Goal: Register for event/course

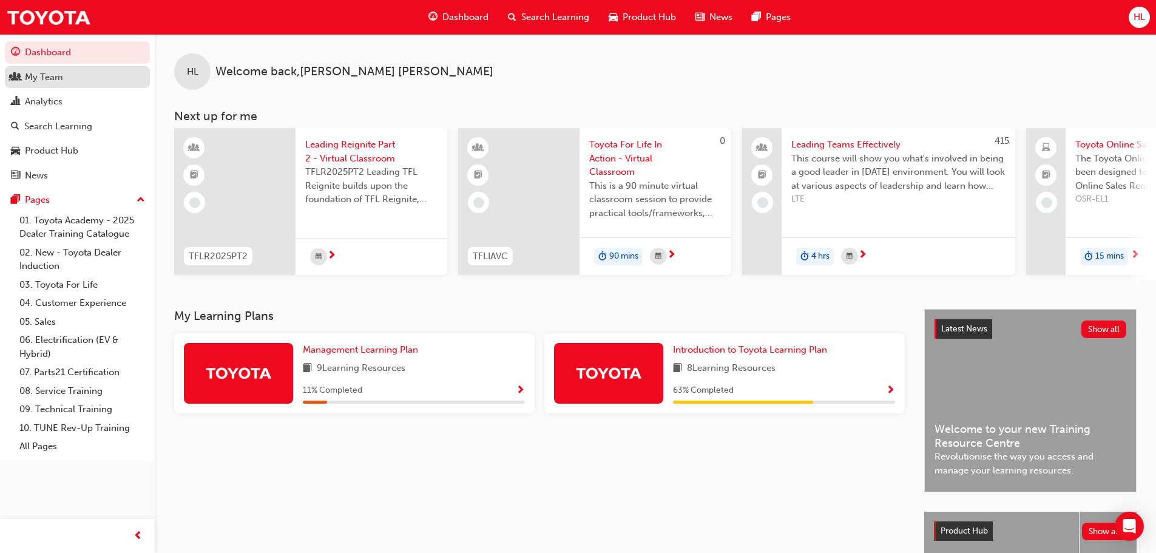
click at [66, 75] on div "My Team" at bounding box center [77, 77] width 133 height 15
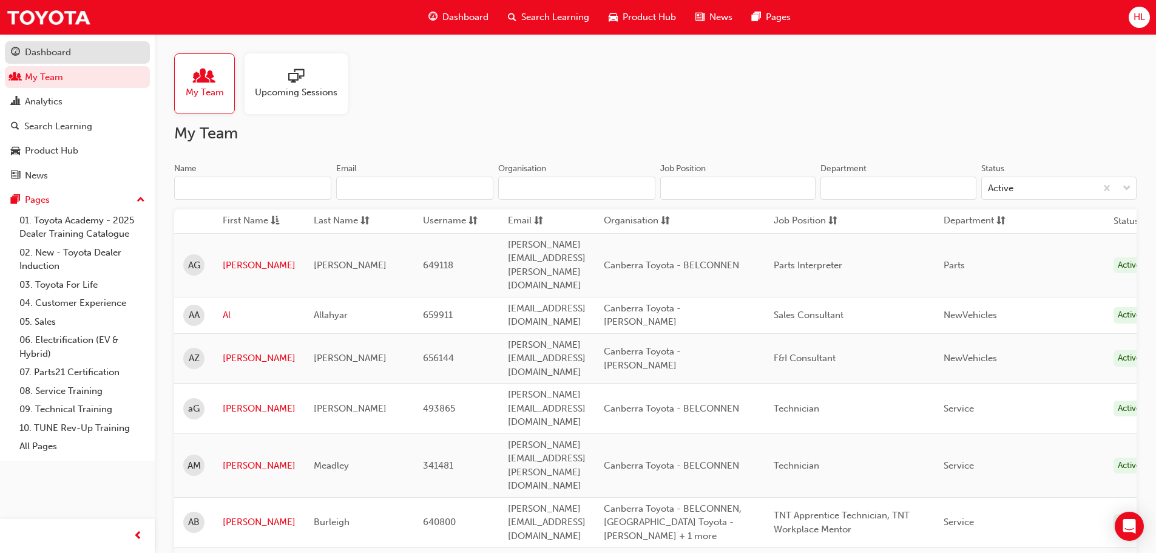
click at [74, 53] on div "Dashboard" at bounding box center [77, 52] width 133 height 15
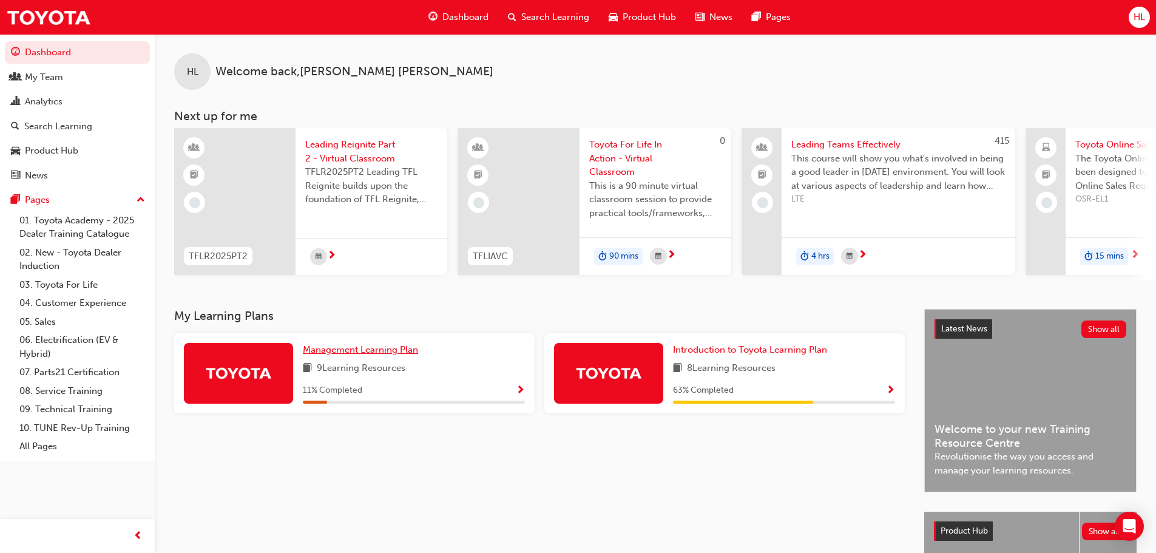
click at [367, 355] on span "Management Learning Plan" at bounding box center [360, 349] width 115 height 11
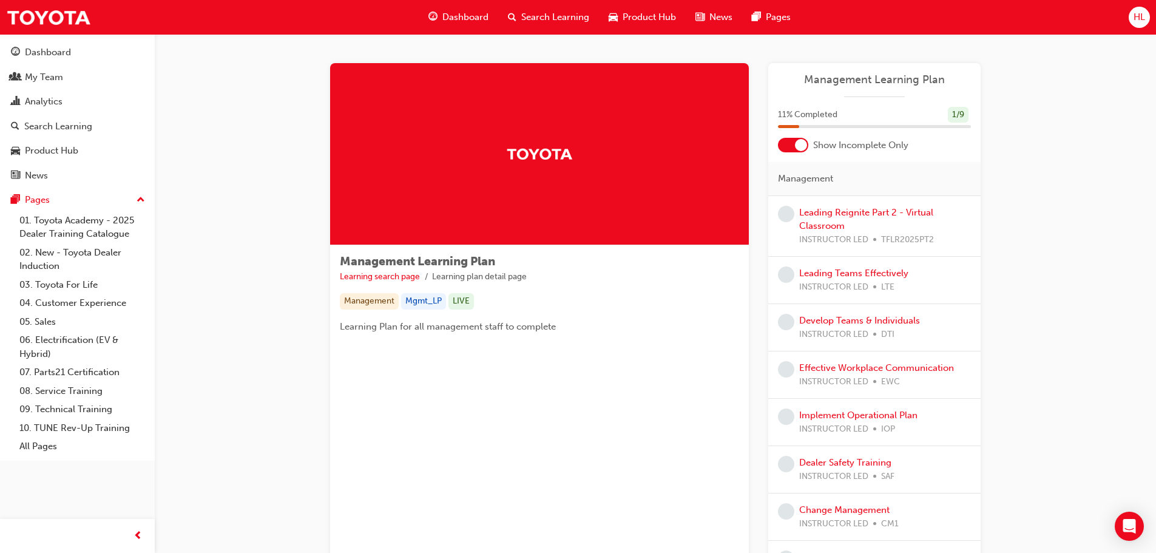
click at [836, 219] on div "Leading Reignite Part 2 - Virtual Classroom INSTRUCTOR LED TFLR2025PT2" at bounding box center [885, 226] width 172 height 41
click at [820, 211] on link "Leading Reignite Part 2 - Virtual Classroom" at bounding box center [866, 219] width 134 height 25
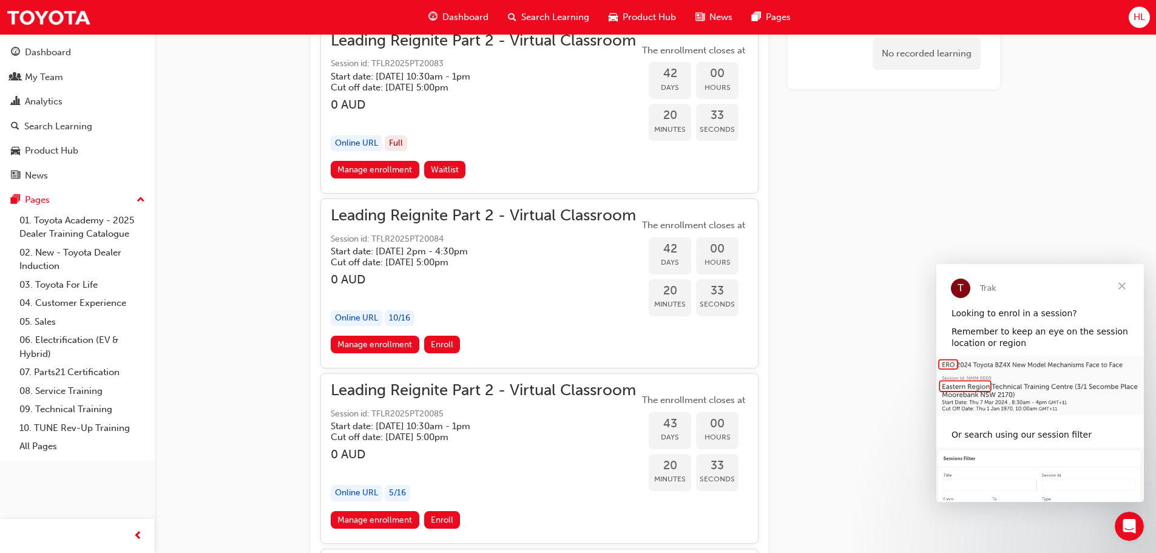
scroll to position [7226, 0]
click at [1124, 286] on span "Close" at bounding box center [1122, 286] width 44 height 44
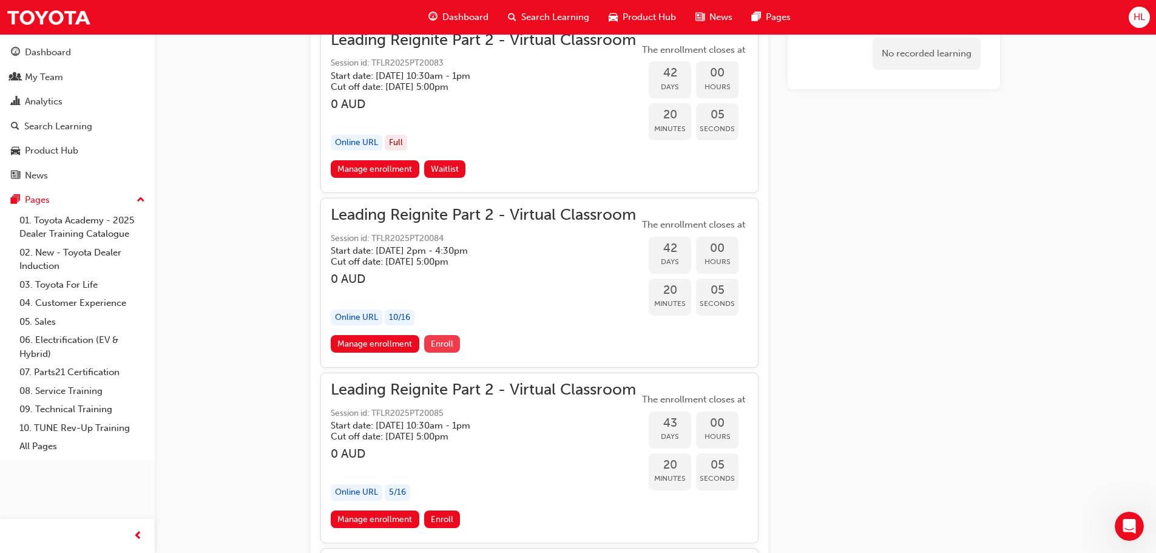
click at [444, 346] on span "Enroll" at bounding box center [442, 344] width 22 height 10
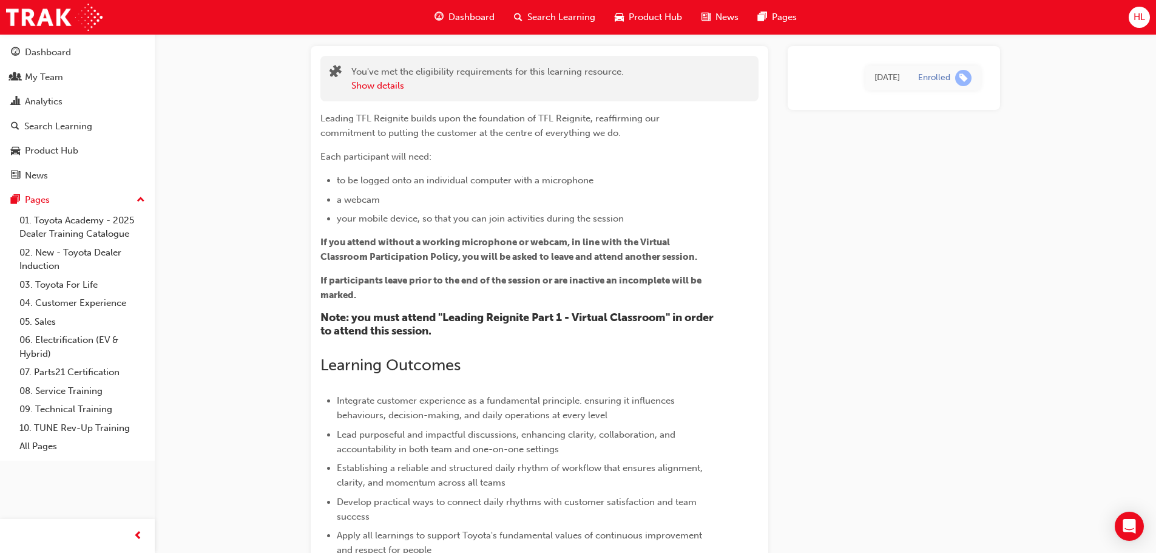
scroll to position [61, 0]
click at [929, 87] on div "Enrolled" at bounding box center [944, 80] width 53 height 16
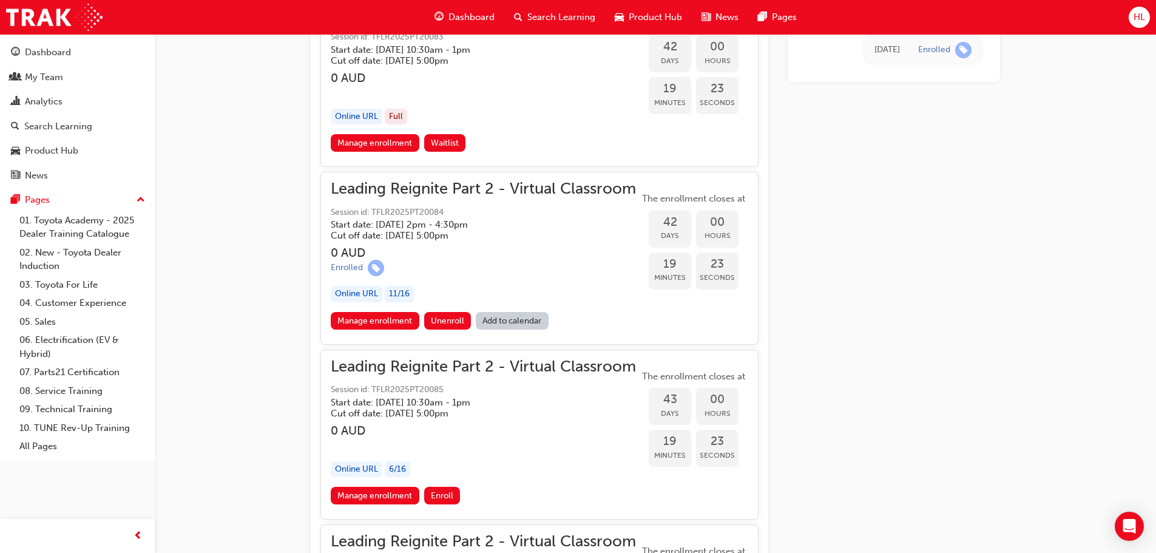
scroll to position [7251, 0]
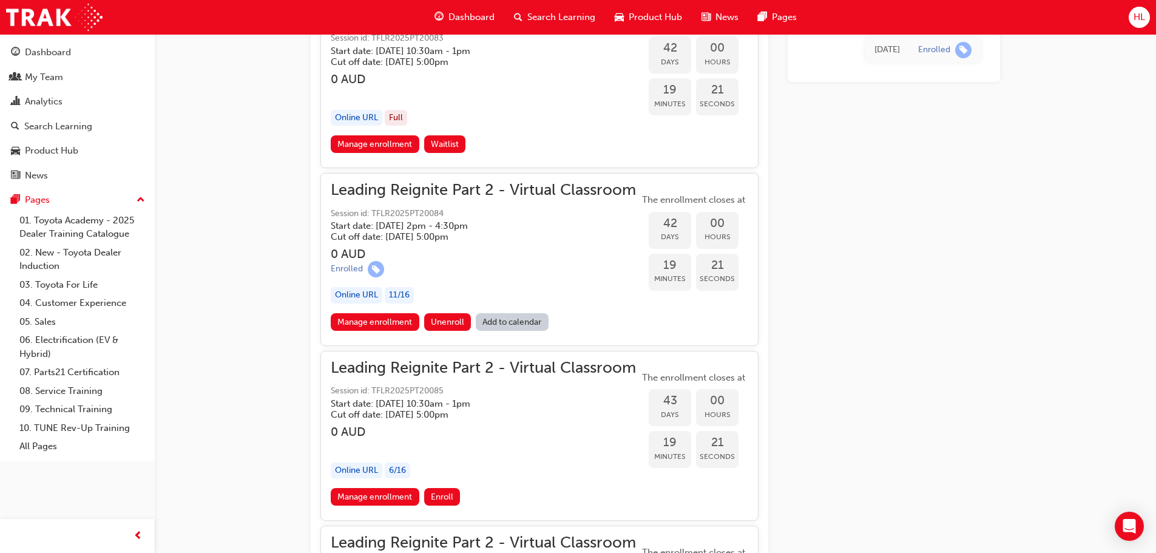
click at [512, 322] on link "Add to calendar" at bounding box center [512, 322] width 73 height 18
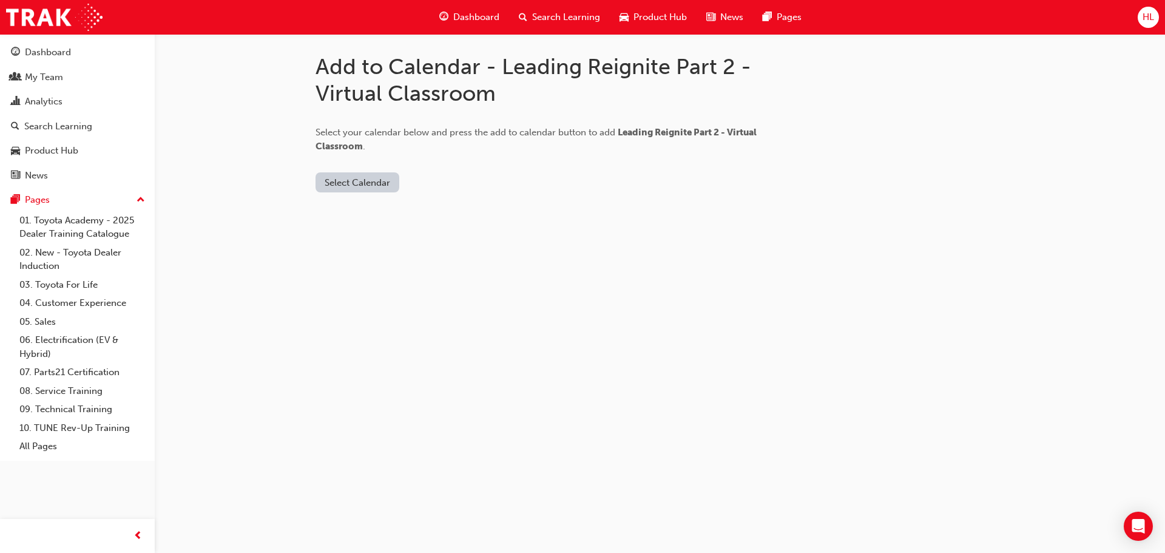
click at [343, 178] on button "Select Calendar" at bounding box center [358, 182] width 84 height 20
click at [366, 211] on div "[DOMAIN_NAME]" at bounding box center [358, 212] width 73 height 14
click at [461, 180] on button "Add to Calendar" at bounding box center [460, 182] width 86 height 20
drag, startPoint x: 433, startPoint y: 154, endPoint x: 437, endPoint y: 160, distance: 7.6
click at [434, 154] on div "[DOMAIN_NAME] Add to Calendar" at bounding box center [558, 172] width 485 height 39
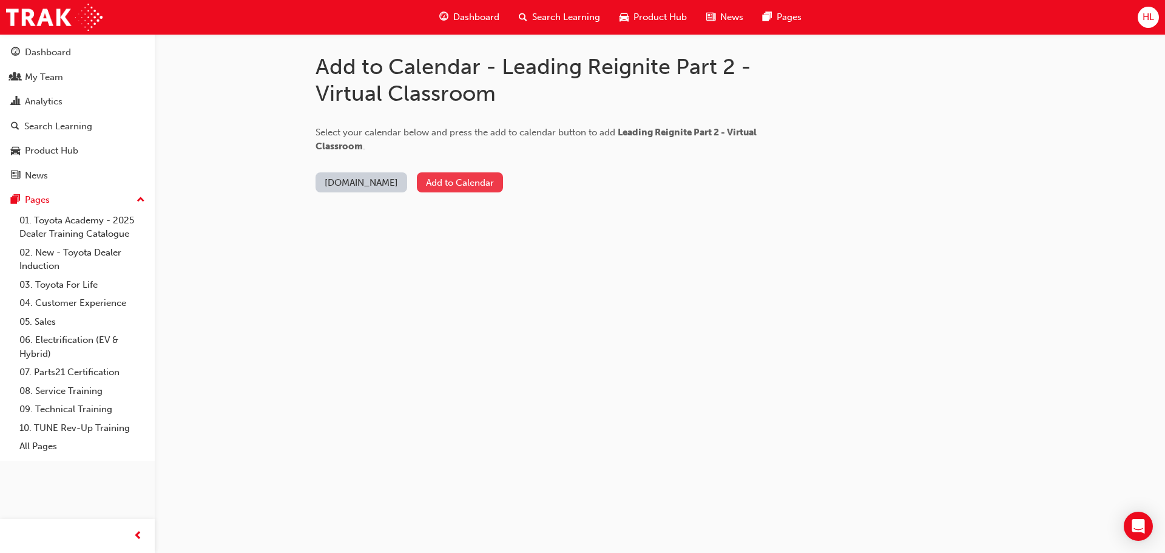
click at [442, 189] on button "Add to Calendar" at bounding box center [460, 182] width 86 height 20
click at [581, 149] on div "Select your calendar below and press the add to calendar button to add Leading …" at bounding box center [558, 129] width 485 height 47
click at [667, 121] on div "Select your calendar below and press the add to calendar button to add Leading …" at bounding box center [558, 129] width 485 height 47
click at [370, 177] on button "[DOMAIN_NAME]" at bounding box center [362, 182] width 92 height 20
click at [535, 224] on div "Add to Calendar - Leading Reignite Part 2 - Virtual Classroom Select your calen…" at bounding box center [660, 132] width 728 height 197
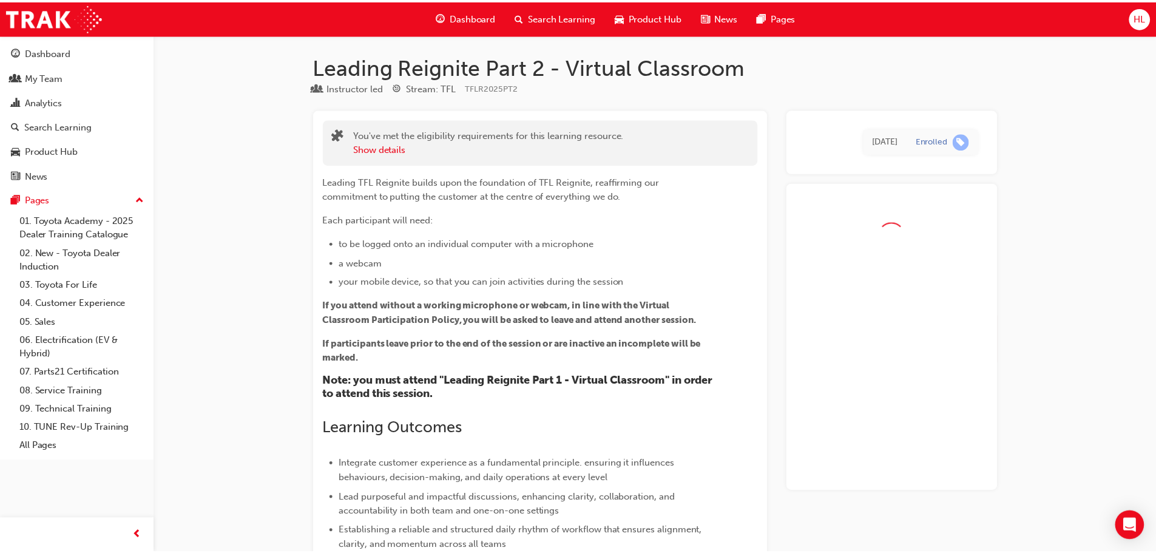
scroll to position [7251, 0]
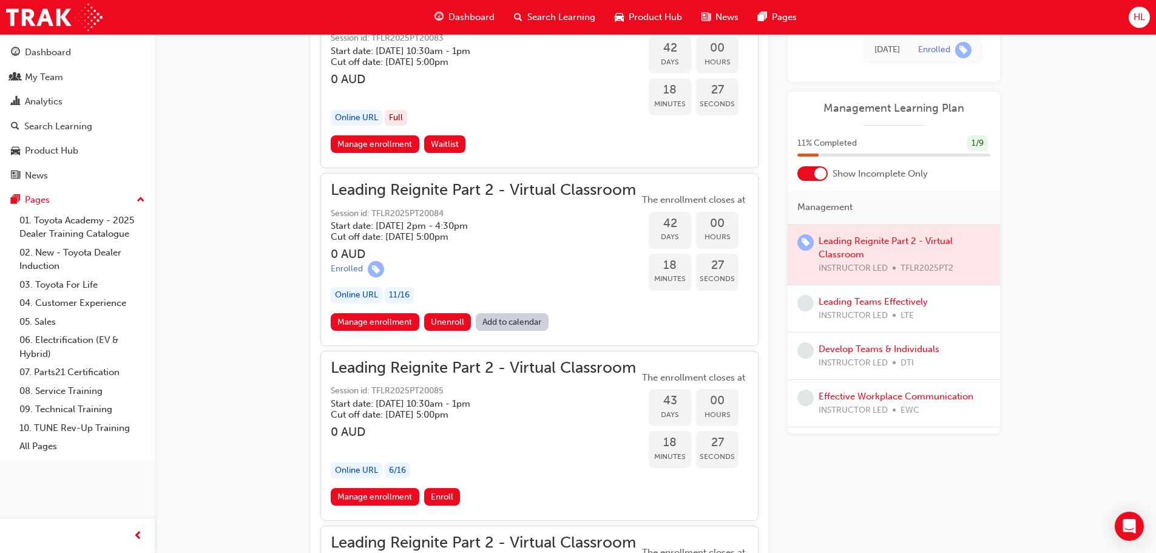
drag, startPoint x: 639, startPoint y: 189, endPoint x: 487, endPoint y: 191, distance: 152.3
click at [487, 191] on div "Leading Reignite Part 2 - Virtual Classroom Session id: TFLR2025PT20084 Start d…" at bounding box center [539, 248] width 417 height 130
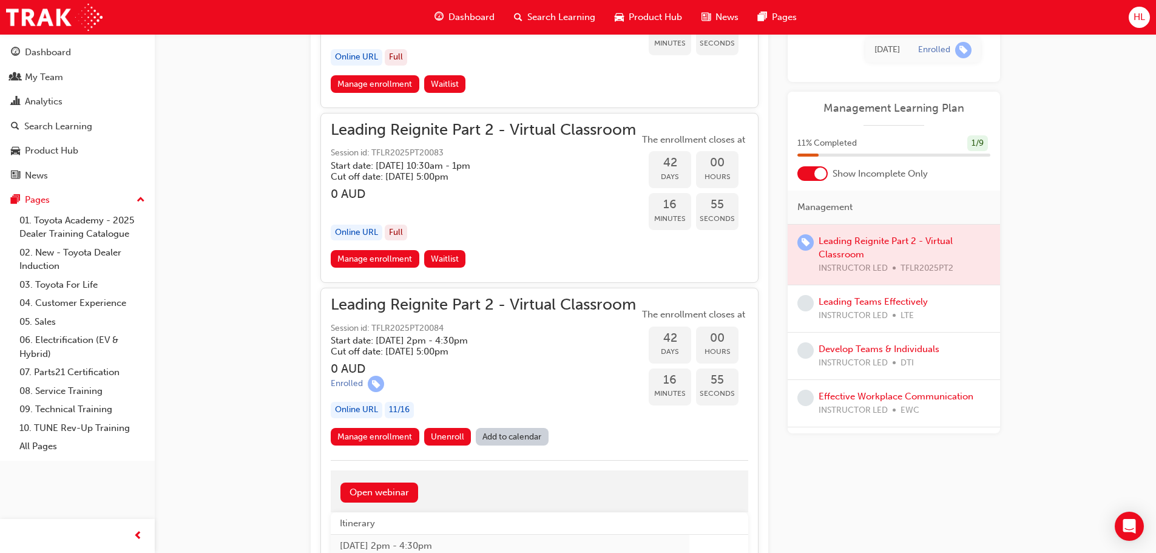
scroll to position [7130, 0]
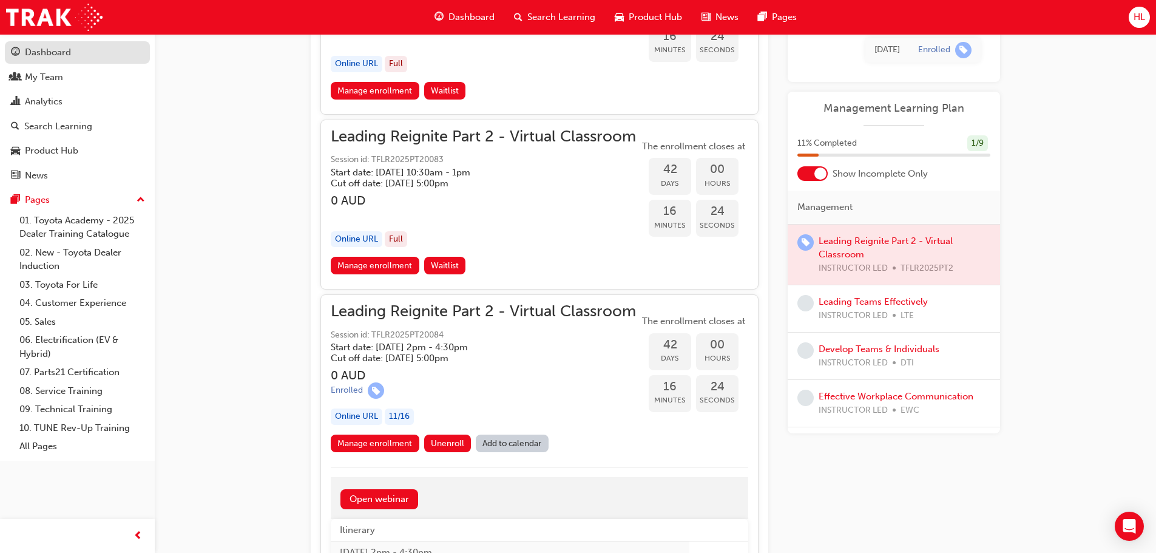
click at [78, 59] on div "Dashboard" at bounding box center [77, 52] width 133 height 15
